Goal: Check status: Check status

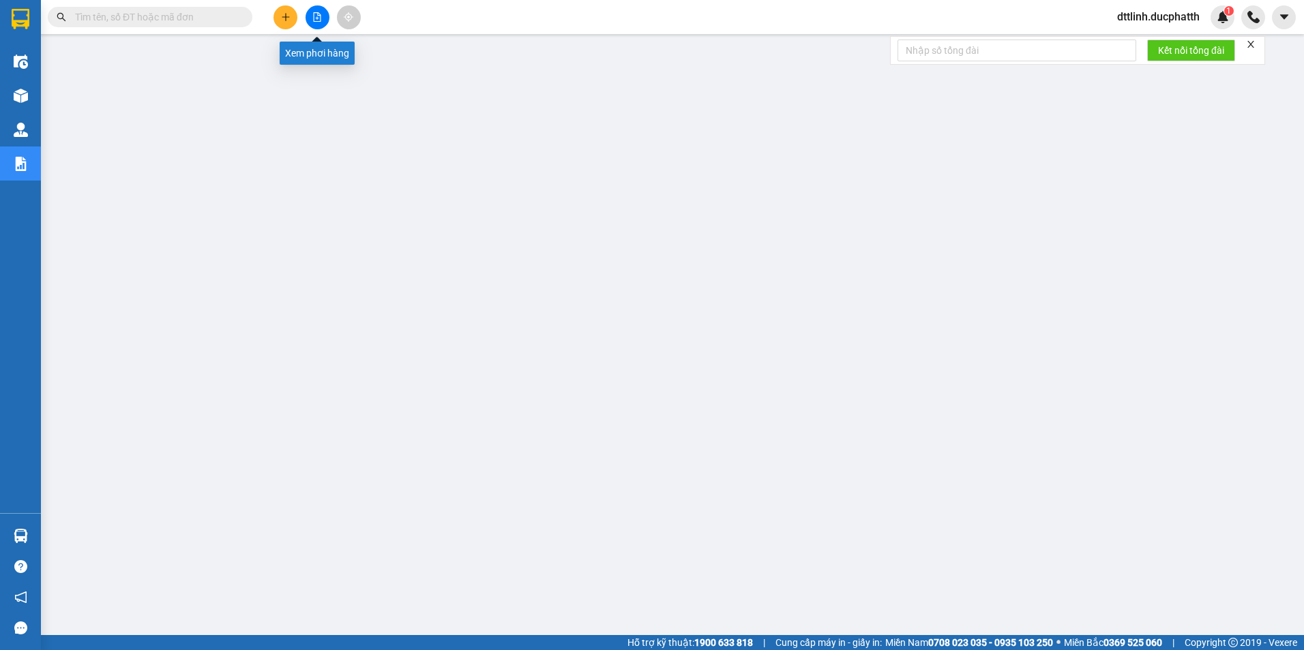
click at [319, 18] on icon "file-add" at bounding box center [317, 17] width 10 height 10
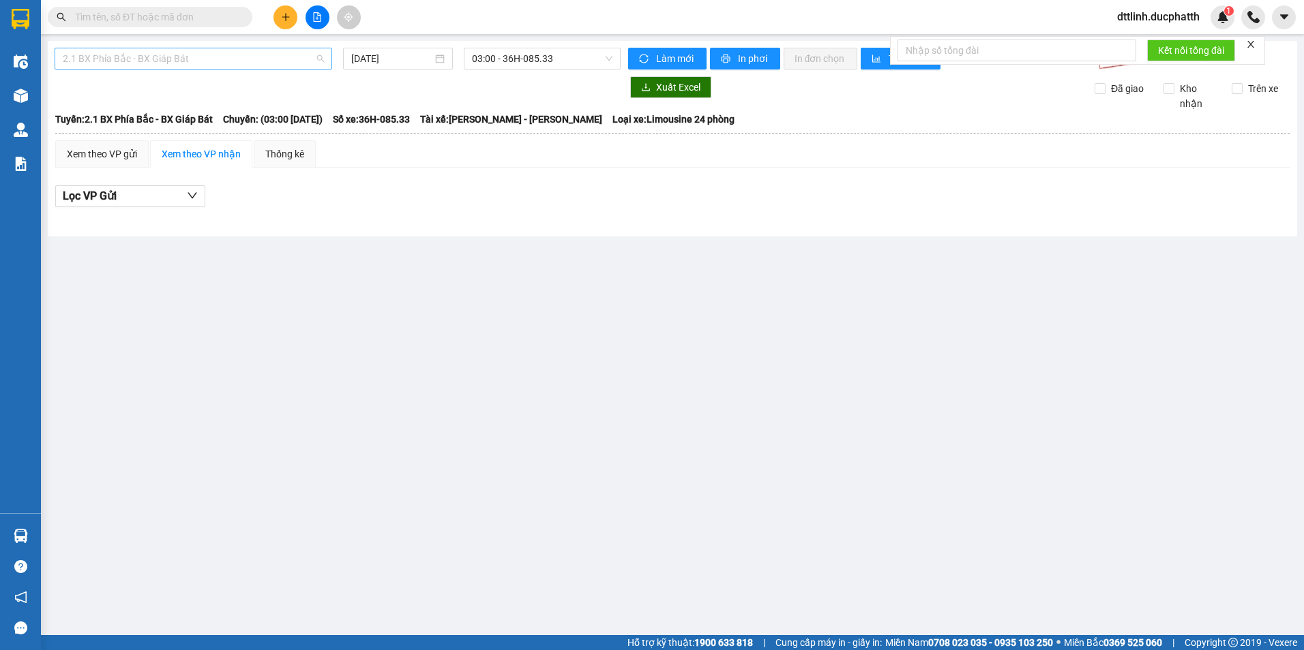
click at [276, 55] on span "2.1 BX Phía Bắc - BX Giáp Bát" at bounding box center [193, 58] width 261 height 20
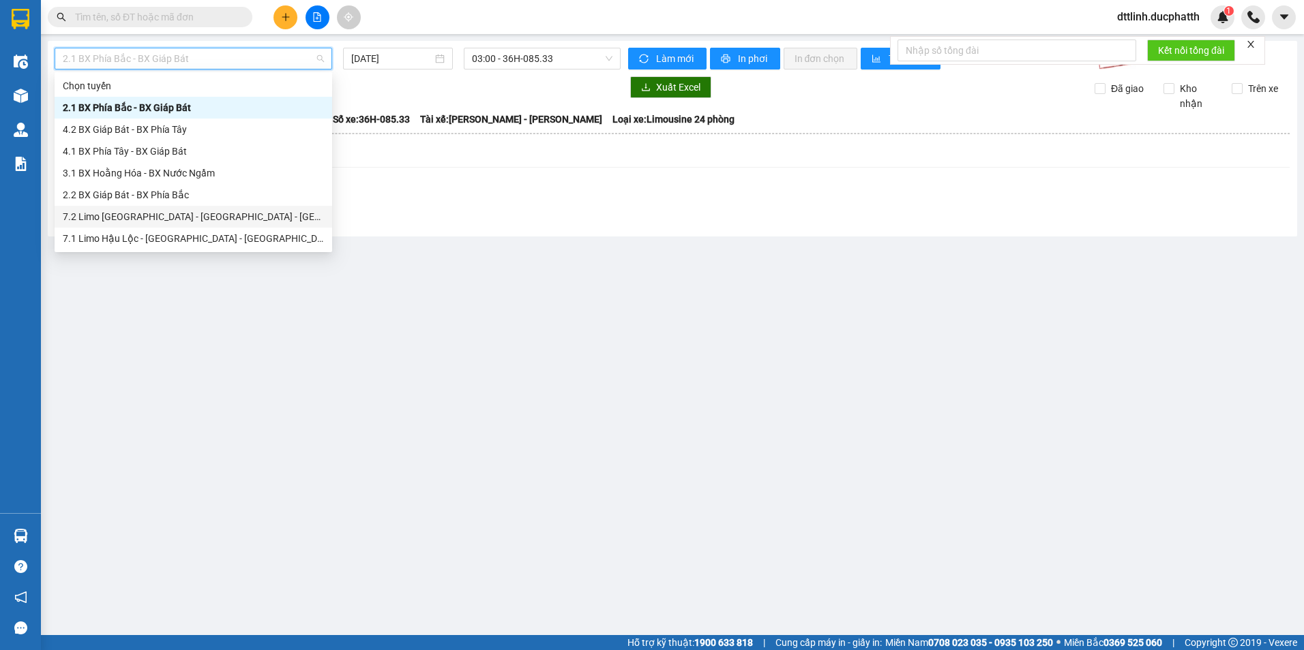
drag, startPoint x: 131, startPoint y: 237, endPoint x: 147, endPoint y: 217, distance: 24.7
click at [147, 217] on div "Chọn tuyến 2.1 BX Phía Bắc - BX Giáp Bát 4.2 BX Giáp Bát - BX Phía Tây 4.1 BX P…" at bounding box center [193, 184] width 277 height 218
click at [147, 217] on div "7.2 Limo [GEOGRAPHIC_DATA] - [GEOGRAPHIC_DATA] - [GEOGRAPHIC_DATA]" at bounding box center [193, 216] width 261 height 15
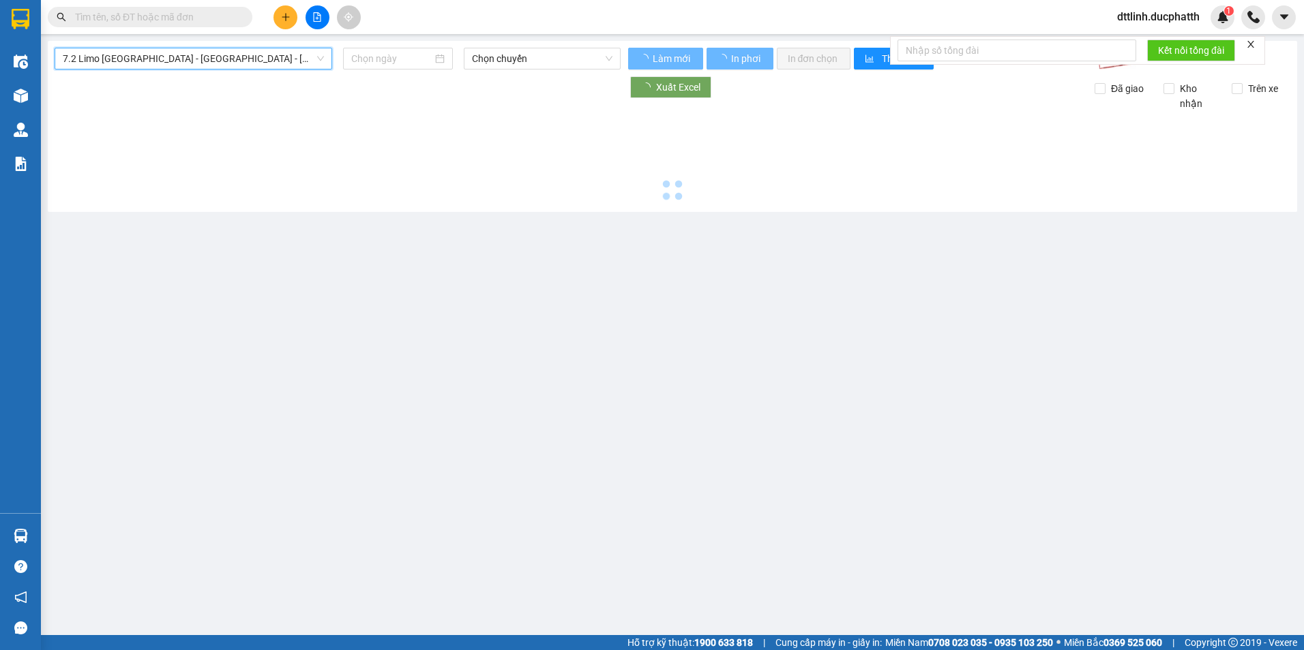
type input "[DATE]"
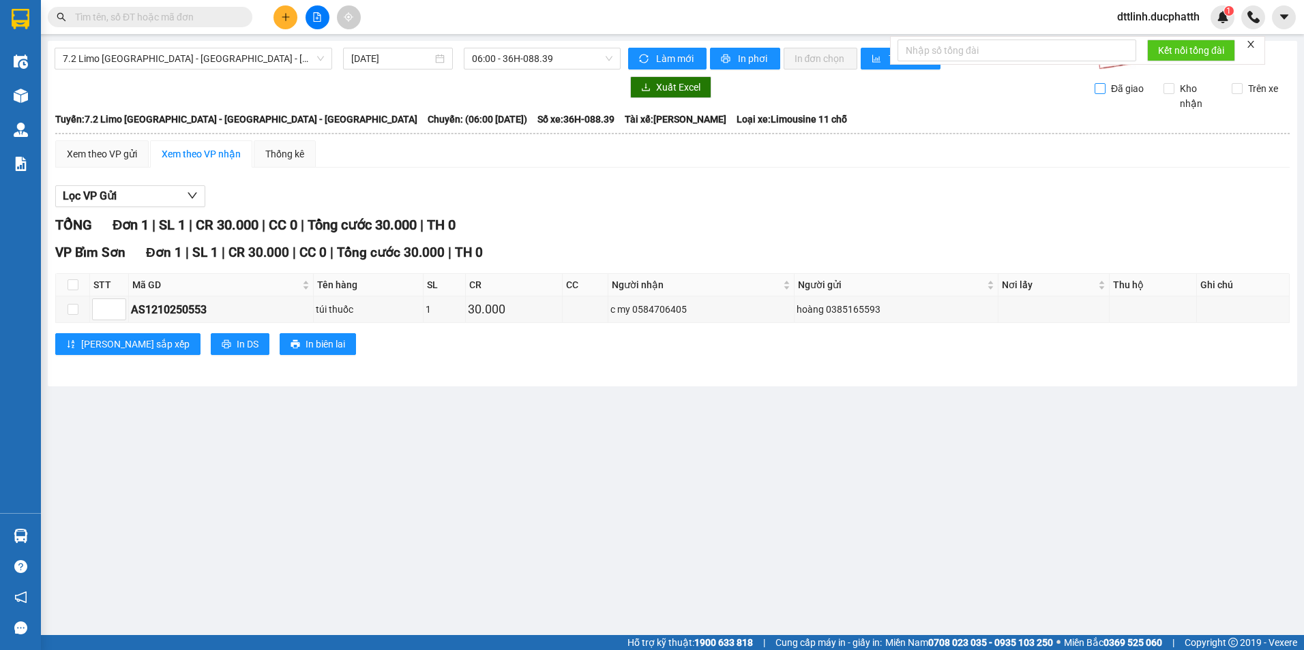
click at [643, 89] on input "Đã giao" at bounding box center [1099, 88] width 11 height 11
checkbox input "true"
